Goal: Information Seeking & Learning: Check status

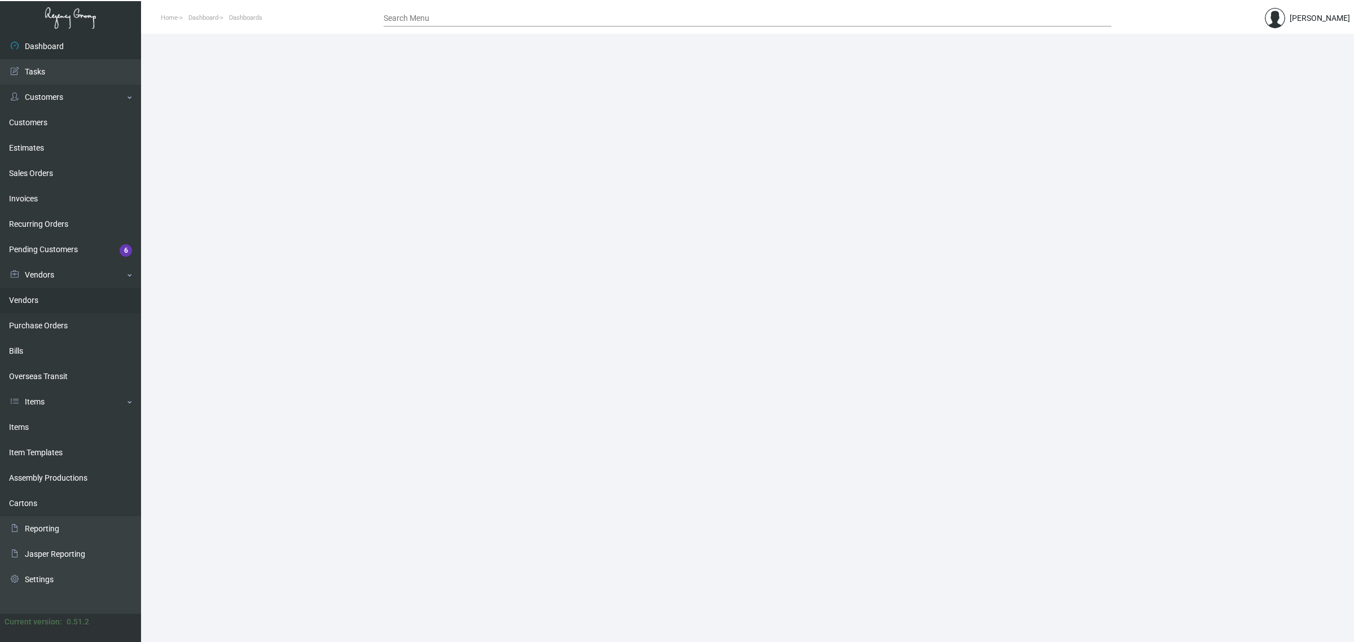
click at [34, 300] on link "Vendors" at bounding box center [70, 300] width 141 height 25
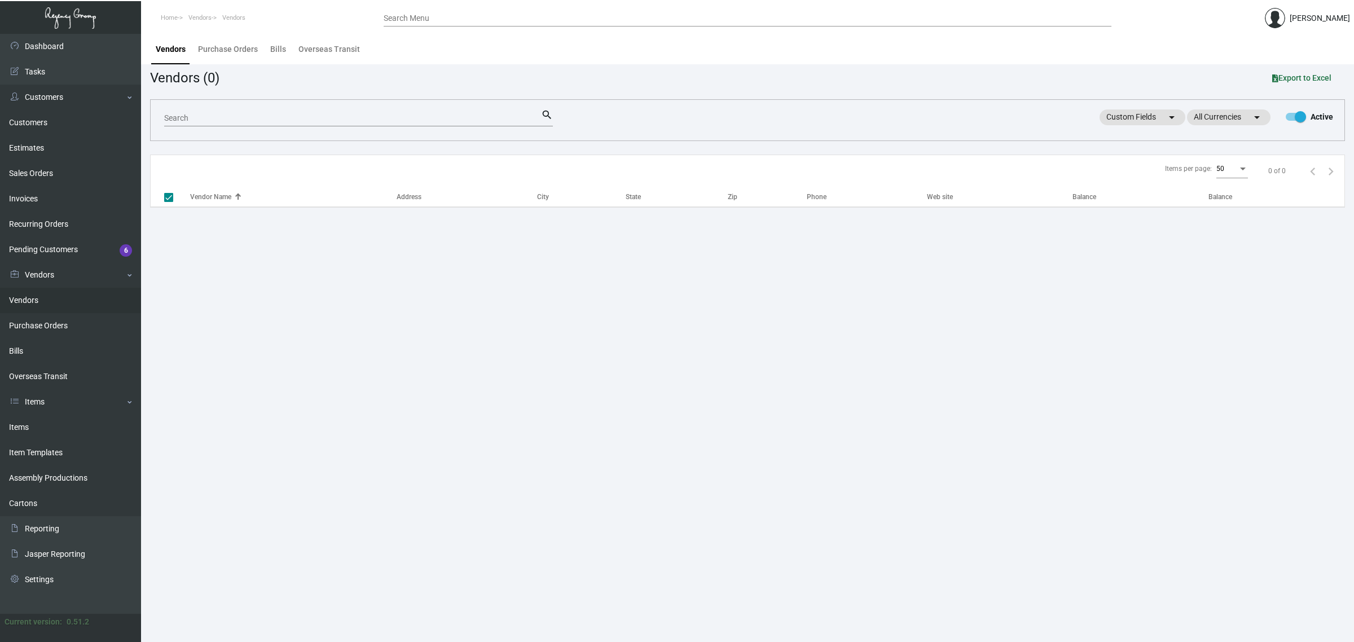
checkbox input "false"
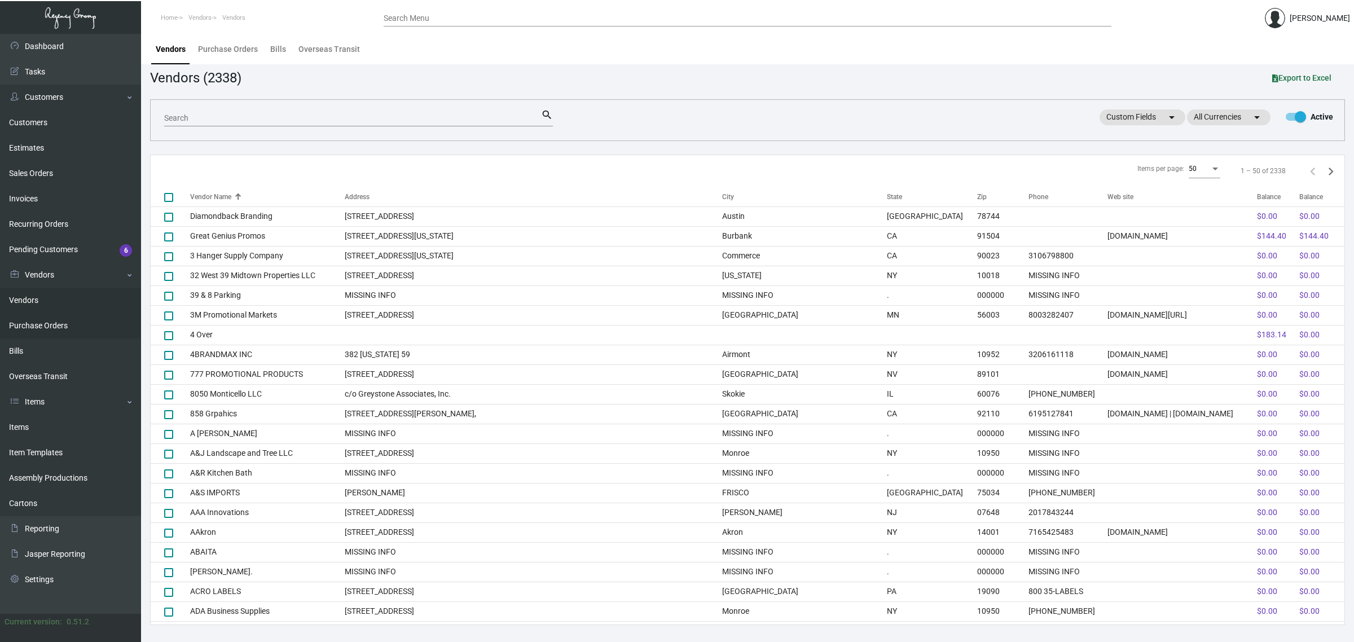
click at [37, 323] on link "Purchase Orders" at bounding box center [70, 325] width 141 height 25
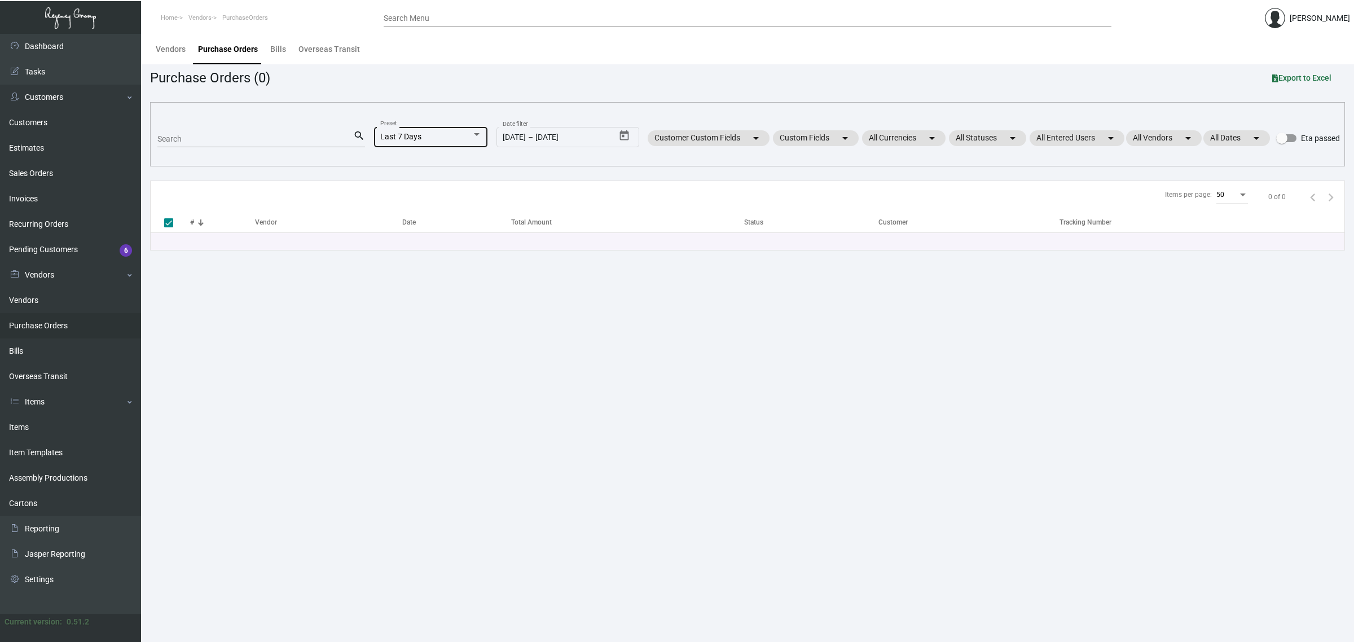
click at [441, 130] on div "Last 7 Days Preset" at bounding box center [431, 136] width 102 height 22
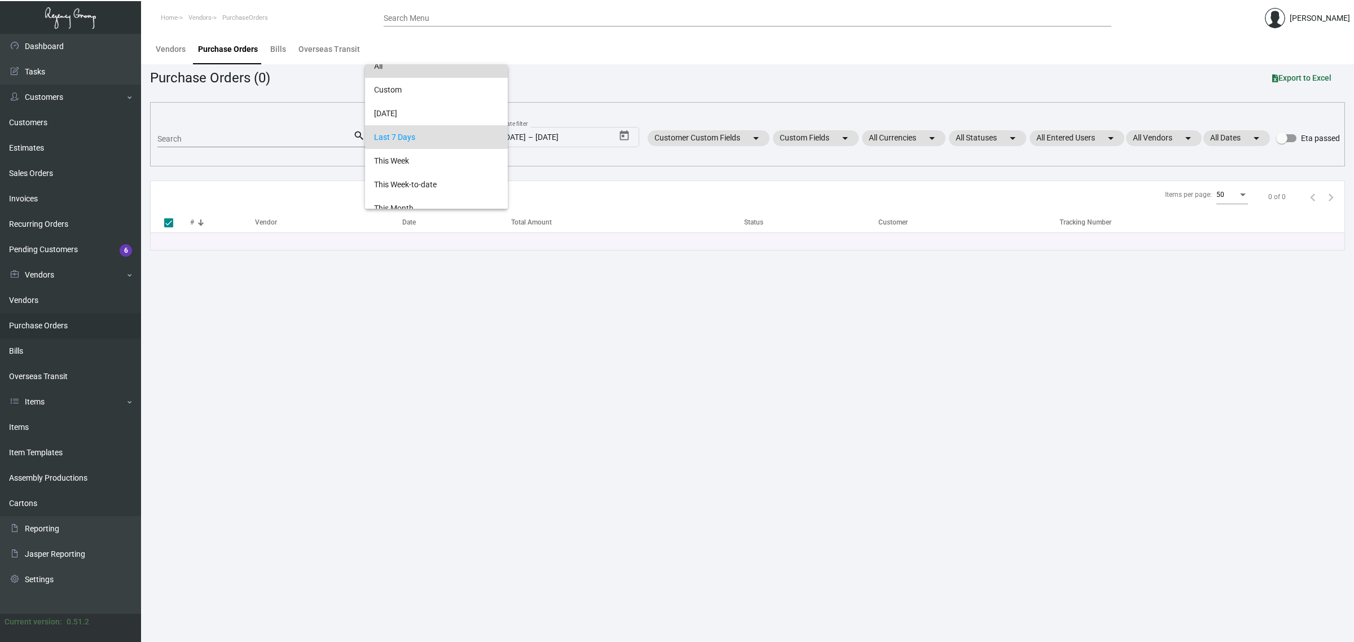
click at [405, 74] on span "All" at bounding box center [436, 66] width 125 height 24
checkbox input "false"
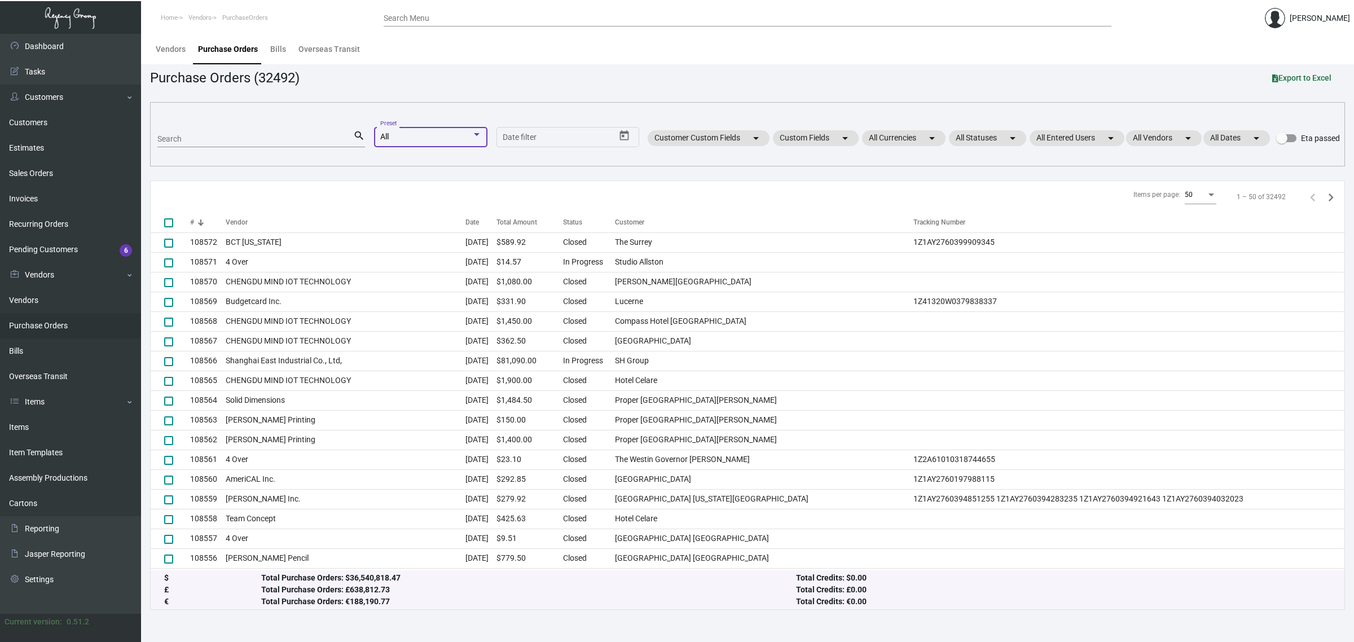
click at [266, 130] on div "Search" at bounding box center [255, 138] width 196 height 17
paste input "106468"
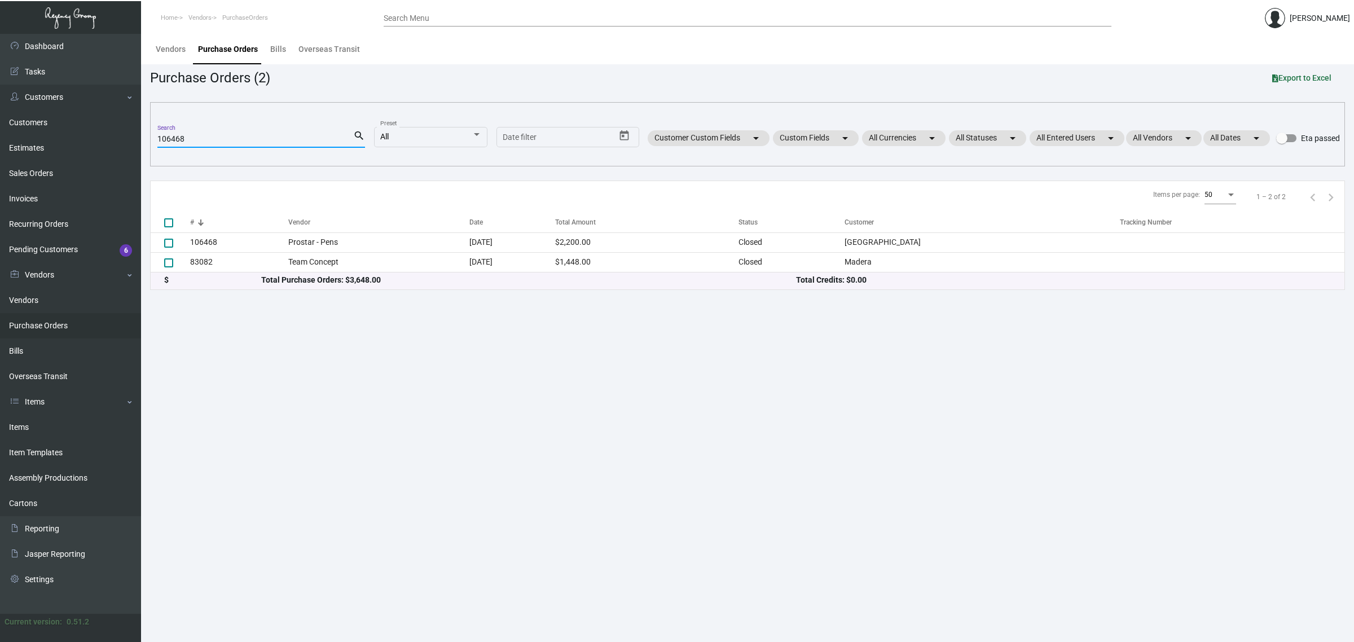
click at [170, 144] on div "106468 Search" at bounding box center [255, 138] width 196 height 17
click at [167, 140] on input "106468" at bounding box center [255, 139] width 196 height 9
paste input "96733"
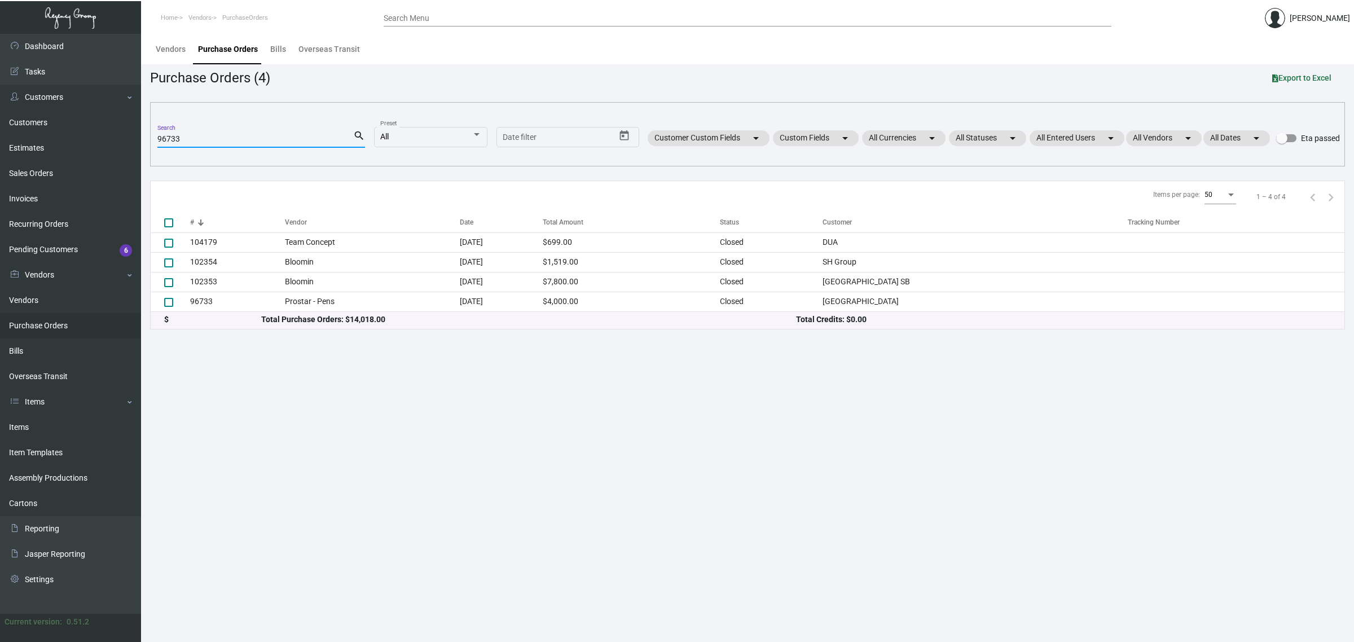
type input "96733"
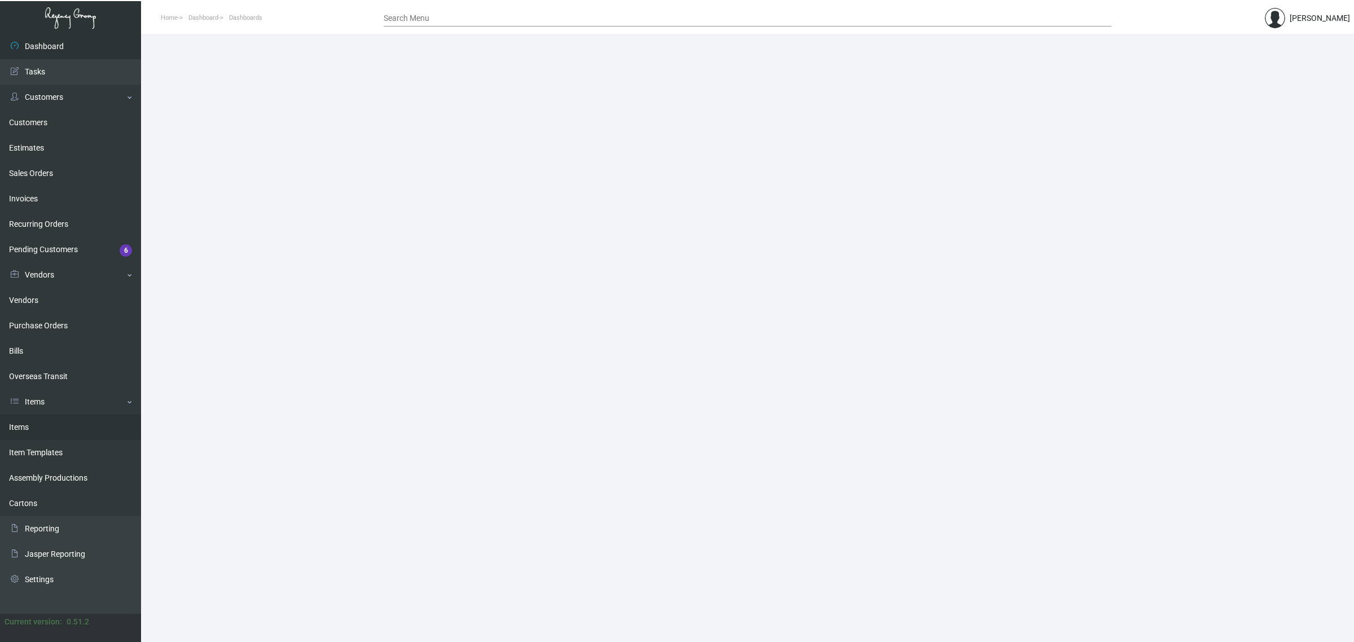
click at [37, 425] on link "Items" at bounding box center [70, 427] width 141 height 25
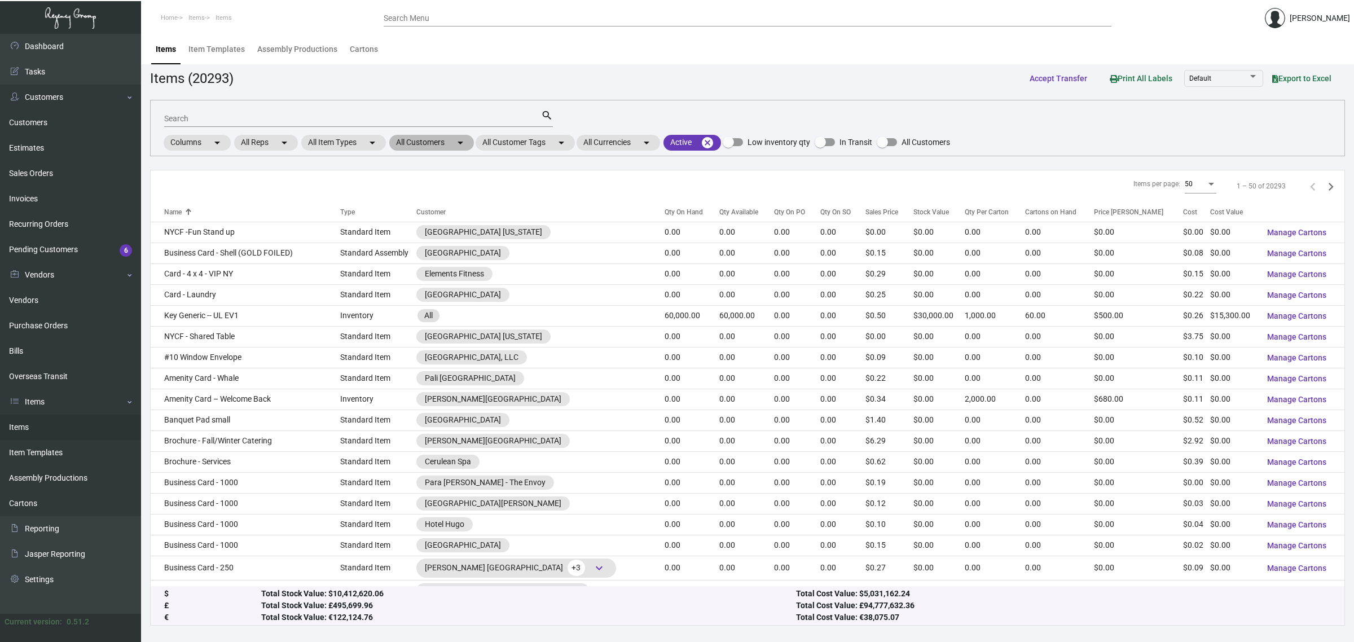
click at [436, 144] on mat-chip "All Customers arrow_drop_down" at bounding box center [431, 143] width 85 height 16
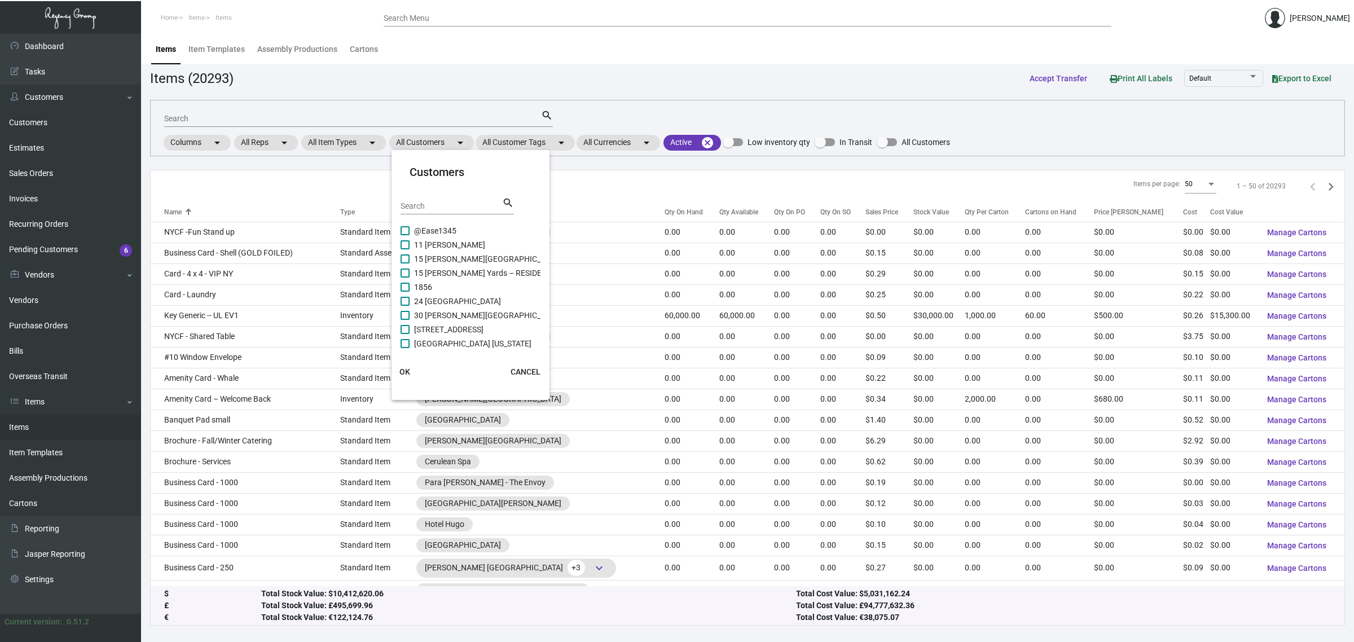
click at [470, 208] on input "Search" at bounding box center [452, 206] width 102 height 9
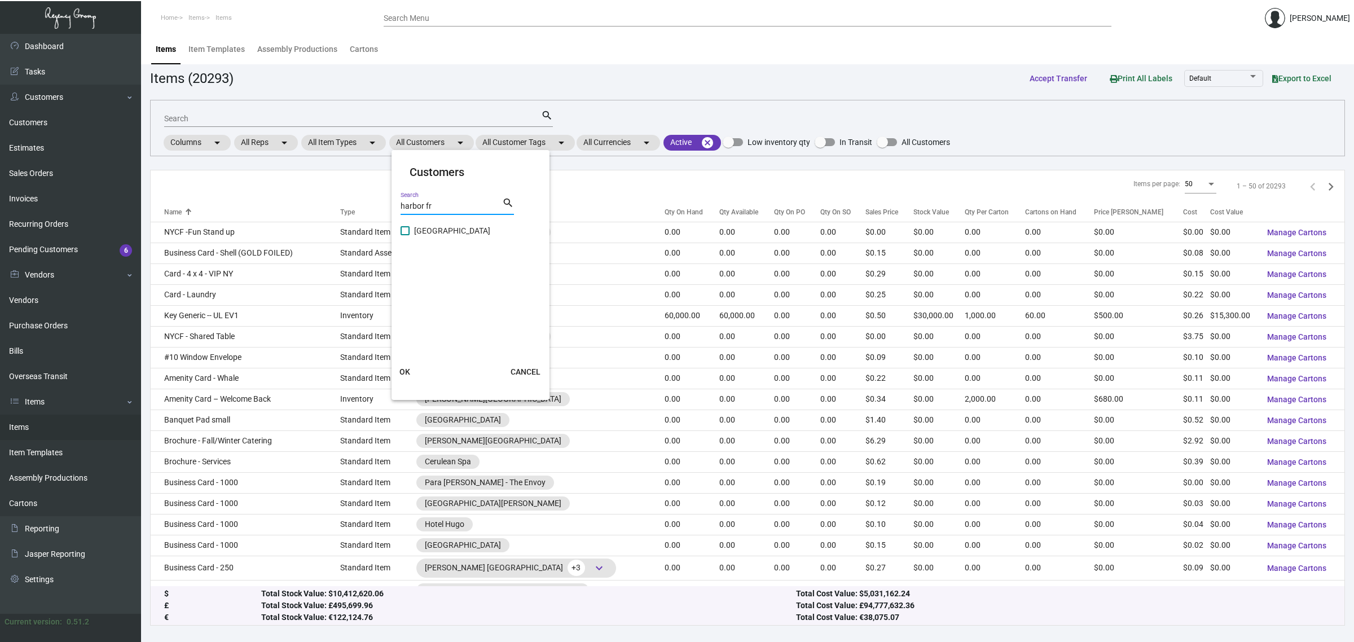
type input "harbor fr"
click at [464, 229] on span "Harbor Front Inn" at bounding box center [452, 231] width 76 height 14
click at [405, 235] on input "Harbor Front Inn" at bounding box center [405, 235] width 1 height 1
checkbox input "true"
click at [400, 374] on span "OK" at bounding box center [405, 371] width 11 height 9
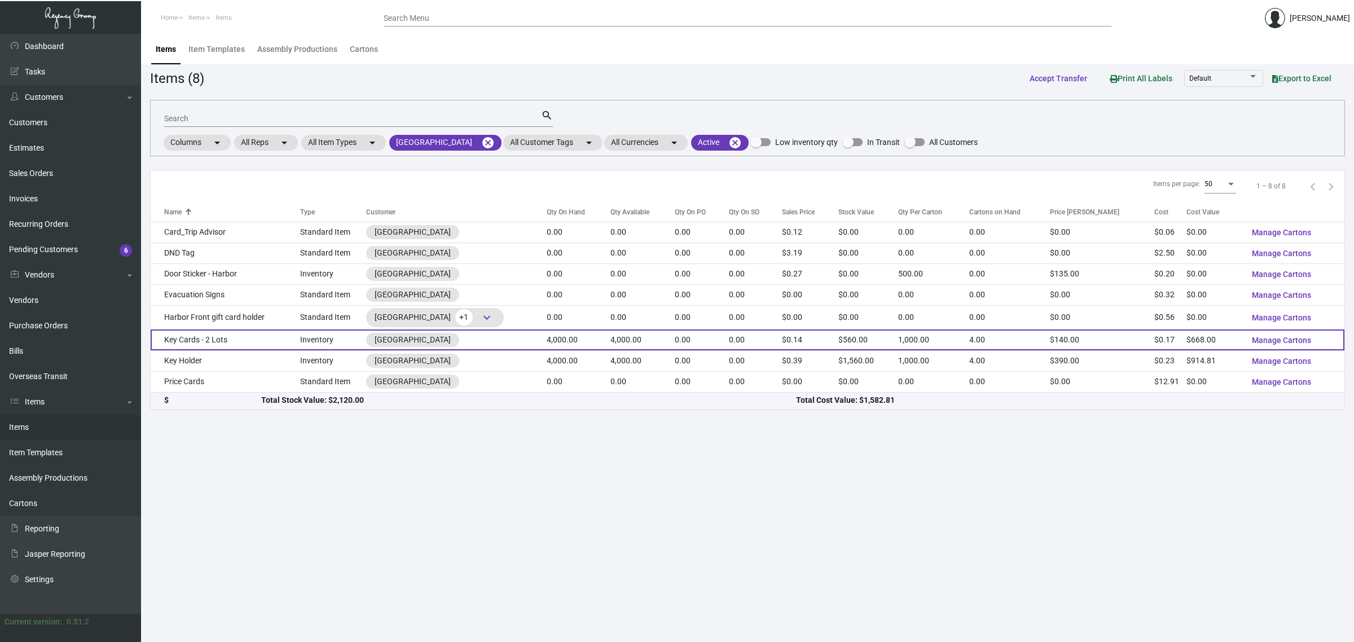
click at [611, 343] on td "4,000.00" at bounding box center [643, 340] width 64 height 21
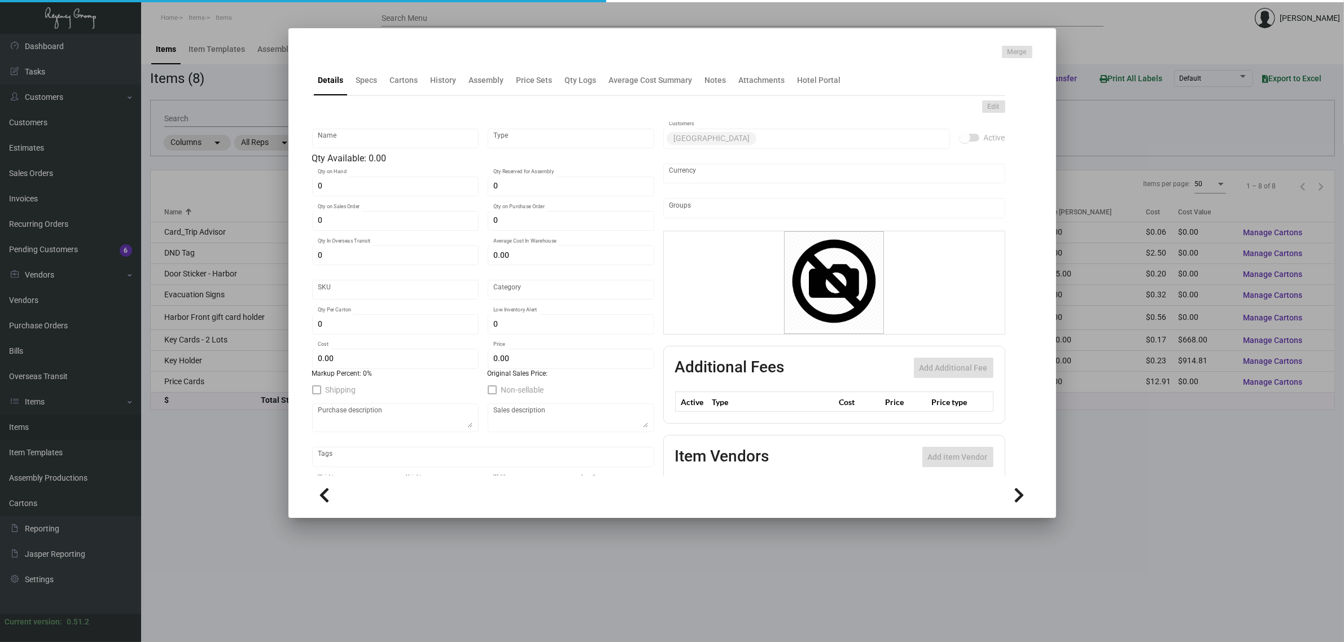
type input "Key Cards - 2 Lots"
type input "Inventory"
type input "4,000"
type input "10,000"
type input "$ 0.55072"
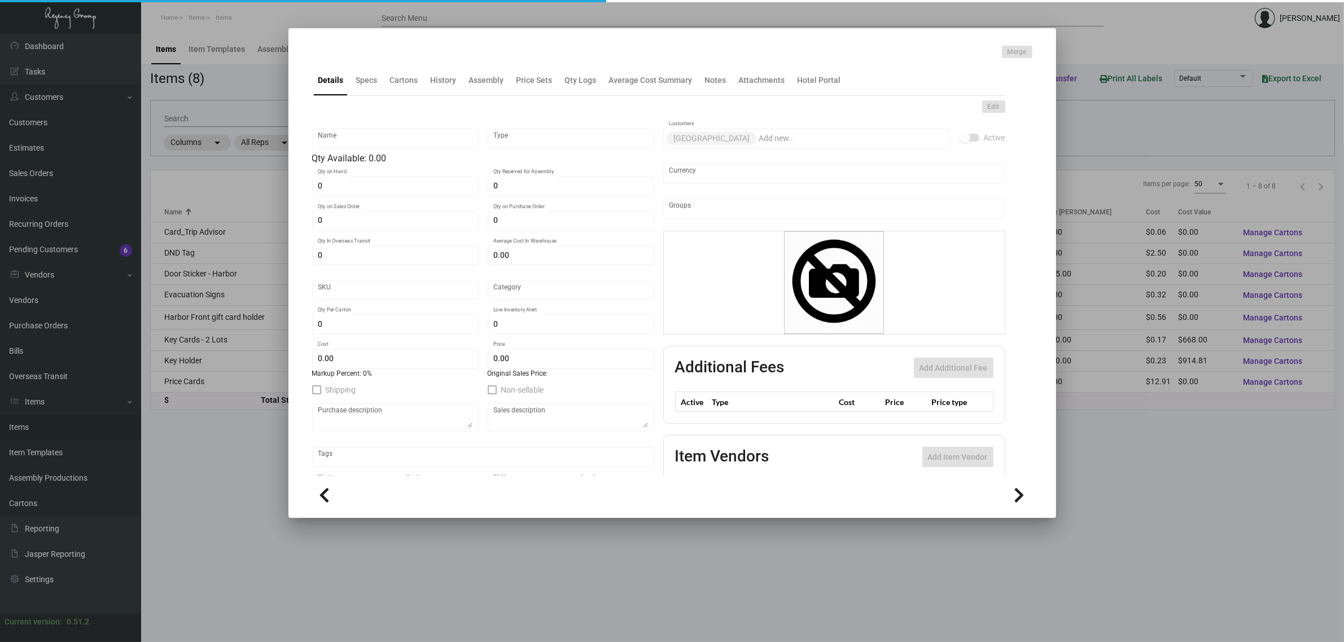
type input "Overseas"
type input "1,000"
type input "2,000"
type input "$ 0.167"
type input "$ 0.14"
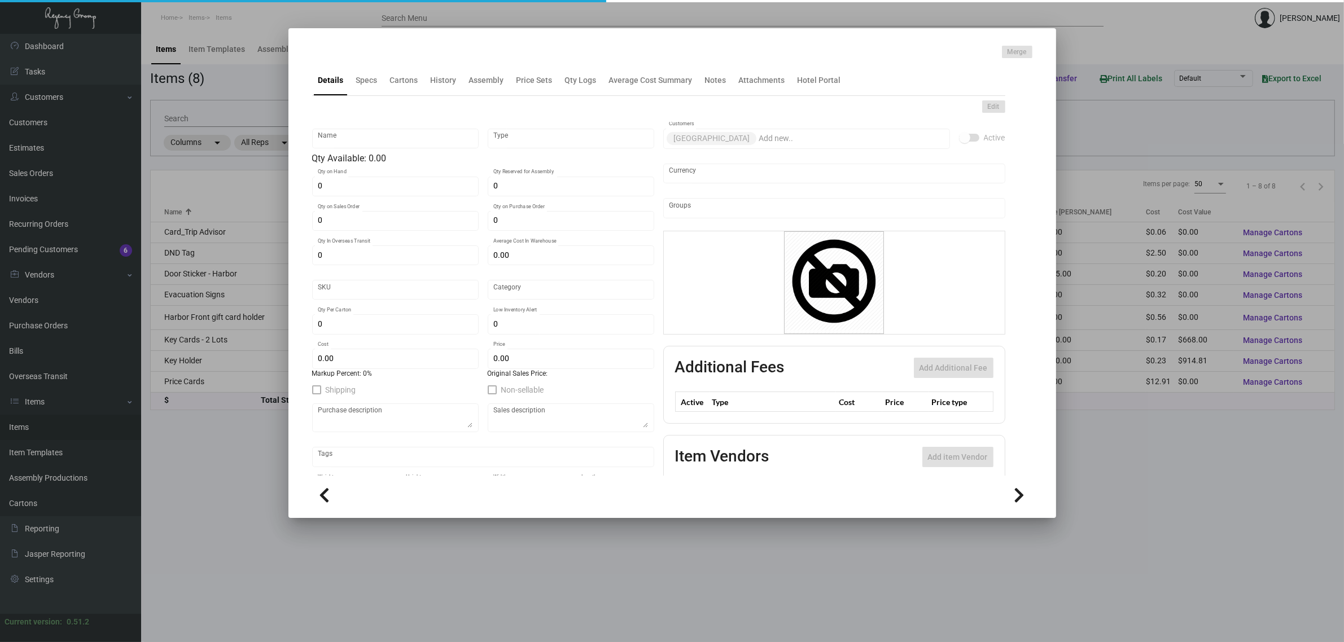
checkbox input "true"
type input "United States Dollar $"
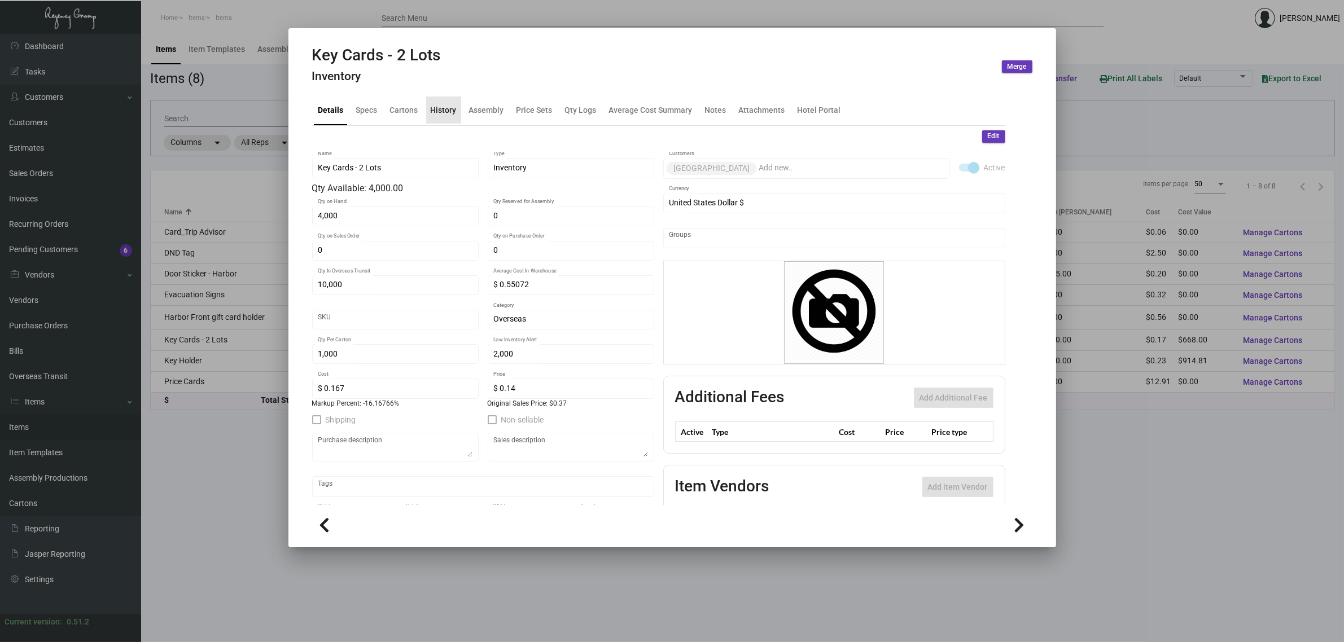
click at [441, 116] on div "History" at bounding box center [444, 110] width 26 height 12
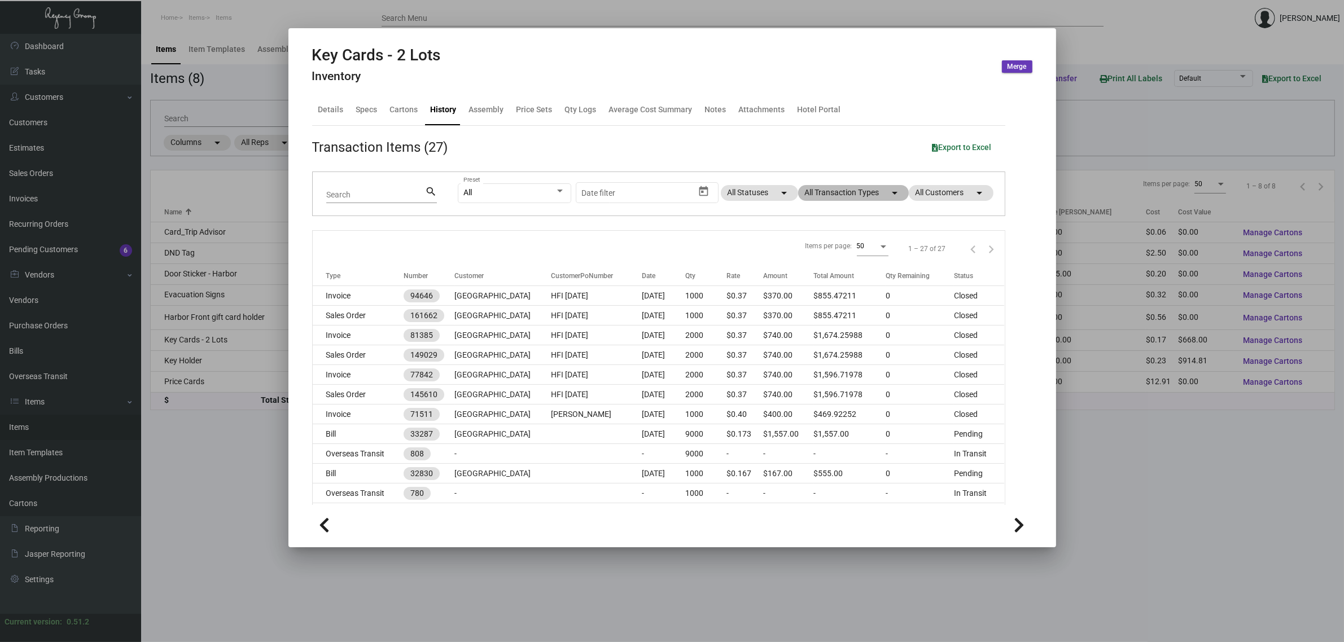
click at [835, 196] on mat-chip "All Transaction Types arrow_drop_down" at bounding box center [853, 193] width 111 height 16
click at [819, 292] on span "Estimate" at bounding box center [823, 298] width 31 height 14
click at [799, 302] on input "Estimate" at bounding box center [799, 302] width 1 height 1
checkbox input "true"
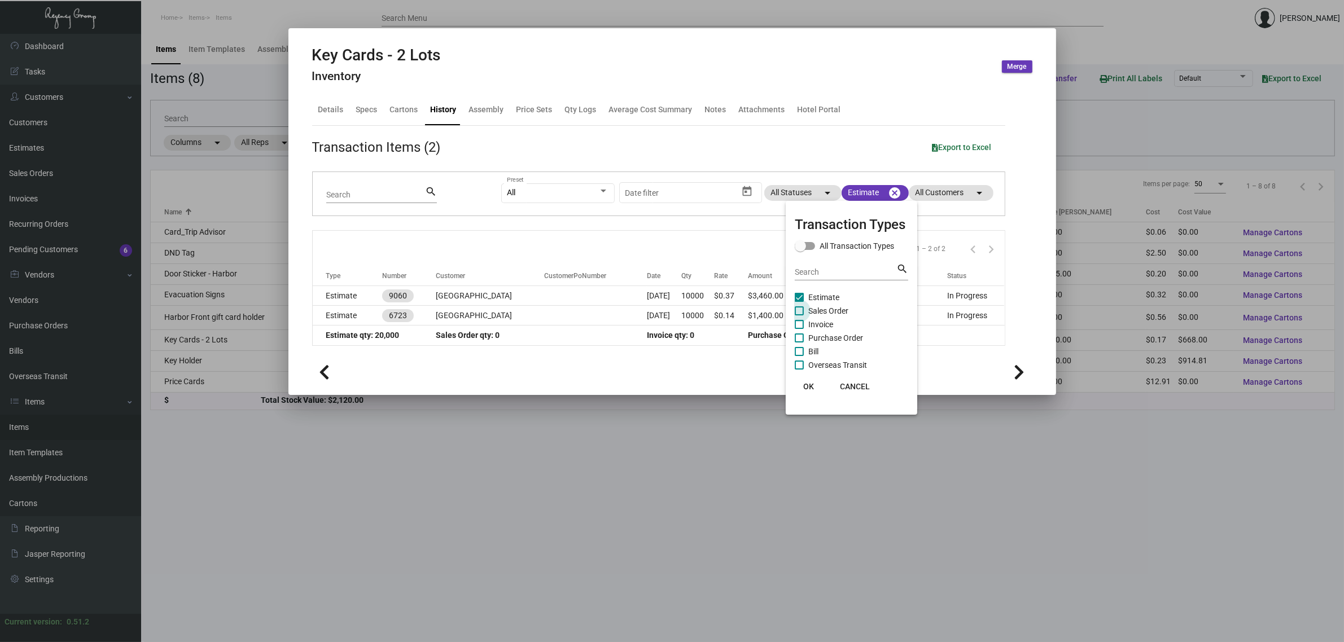
click at [827, 308] on span "Sales Order" at bounding box center [828, 311] width 40 height 14
click at [799, 315] on input "Sales Order" at bounding box center [799, 315] width 1 height 1
checkbox input "true"
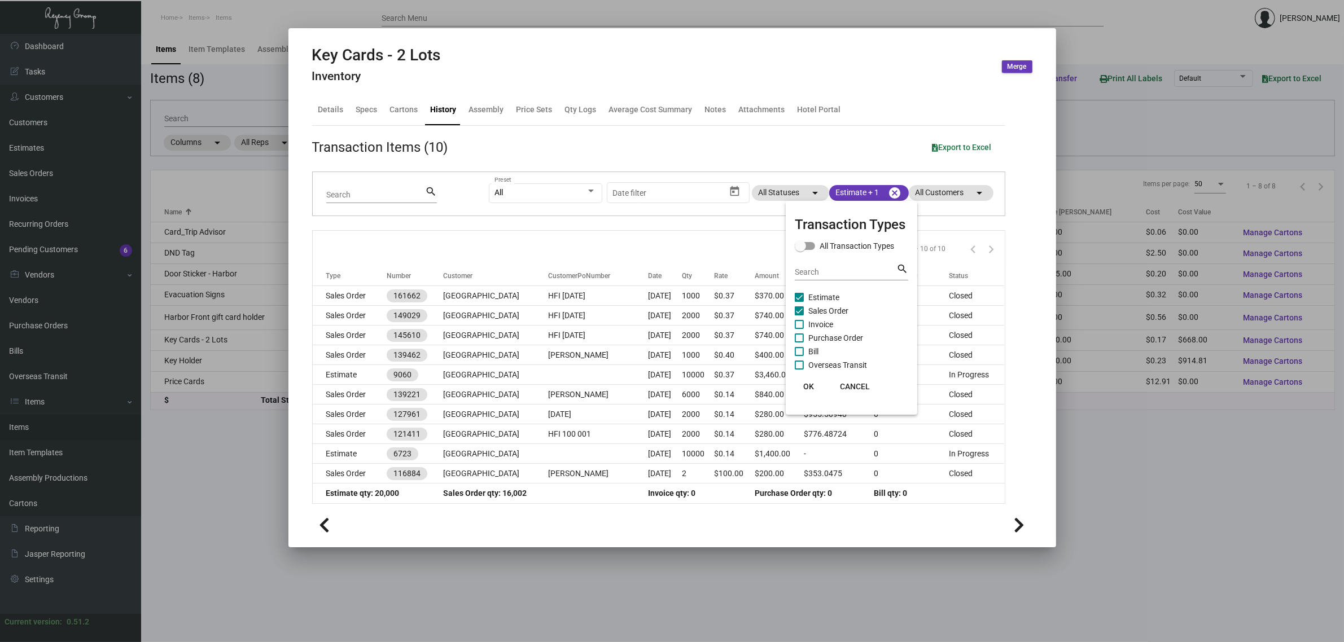
click at [832, 337] on span "Purchase Order" at bounding box center [835, 338] width 55 height 14
click at [799, 343] on input "Purchase Order" at bounding box center [799, 343] width 1 height 1
checkbox input "true"
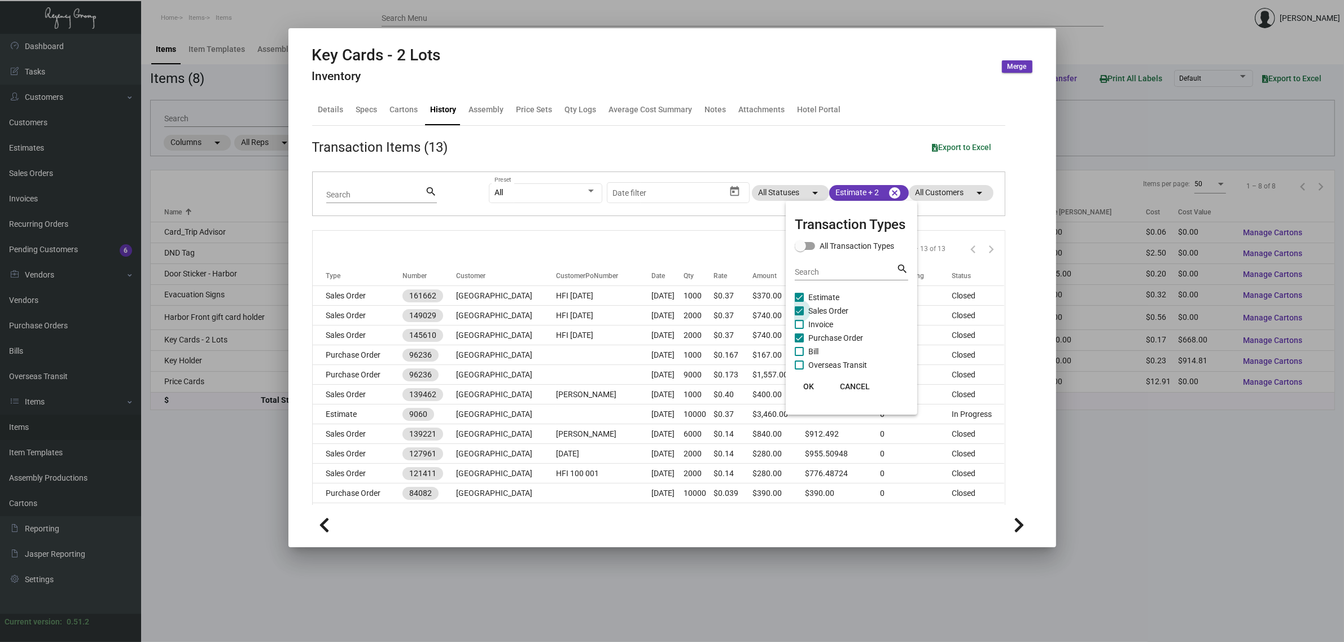
click at [832, 310] on span "Sales Order" at bounding box center [828, 311] width 40 height 14
click at [799, 315] on input "Sales Order" at bounding box center [799, 315] width 1 height 1
checkbox input "false"
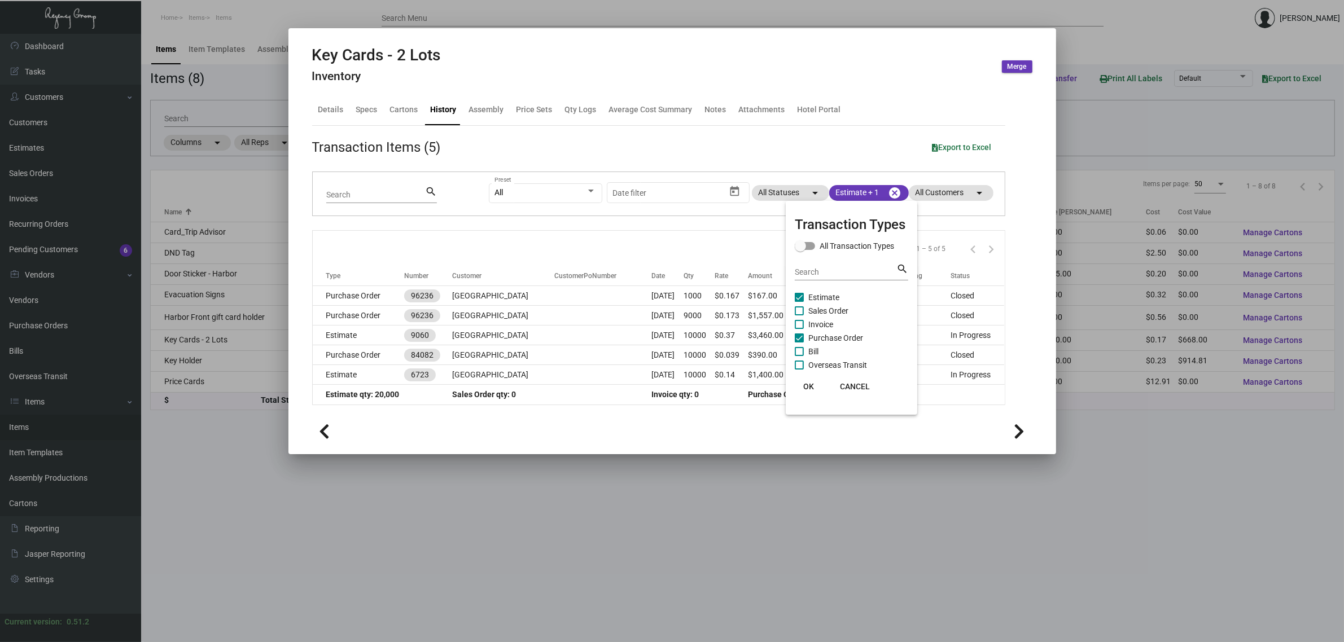
click at [686, 234] on div at bounding box center [672, 321] width 1344 height 642
